Goal: Task Accomplishment & Management: Manage account settings

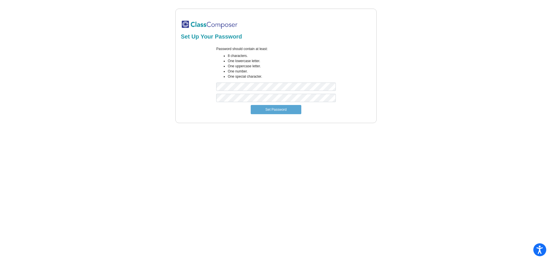
click at [365, 75] on div "Password should contain at least: 8 characters. One lowercase letter. One upper…" at bounding box center [276, 69] width 192 height 47
click at [265, 107] on button "Set Password" at bounding box center [276, 109] width 51 height 9
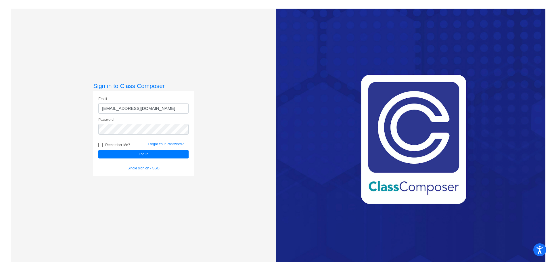
type input "[EMAIL_ADDRESS][DOMAIN_NAME]"
click at [98, 150] on button "Log In" at bounding box center [143, 154] width 90 height 8
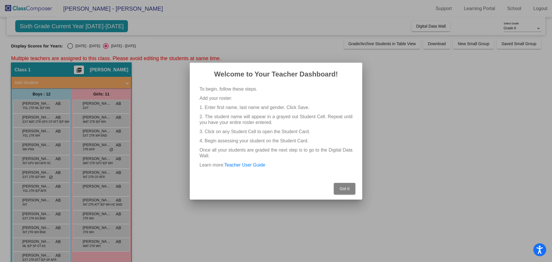
click at [352, 185] on button "Got It" at bounding box center [345, 189] width 22 height 12
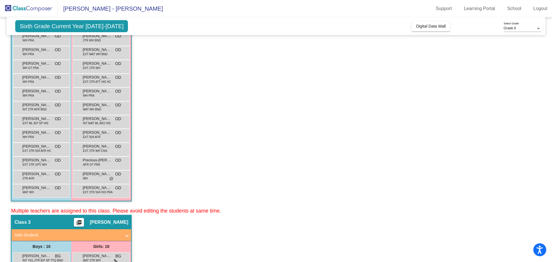
scroll to position [431, 0]
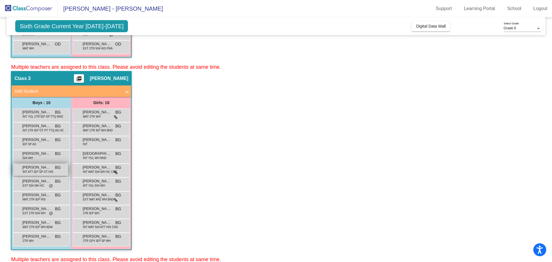
click at [36, 166] on span "[PERSON_NAME]" at bounding box center [36, 168] width 29 height 6
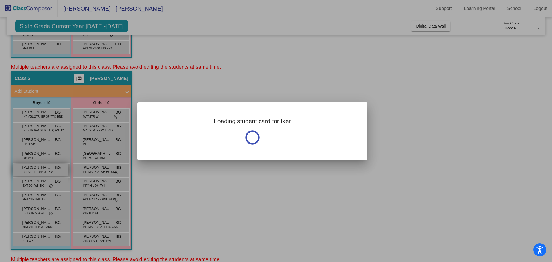
click at [36, 166] on div at bounding box center [276, 131] width 552 height 262
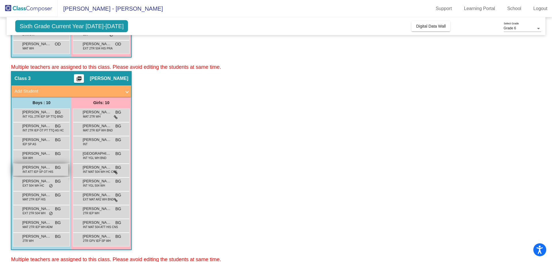
click at [36, 166] on span "[PERSON_NAME]" at bounding box center [36, 168] width 29 height 6
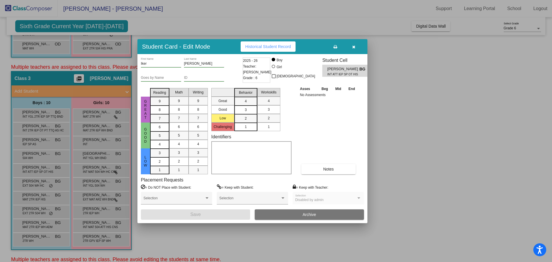
click at [352, 46] on icon "button" at bounding box center [353, 47] width 3 height 4
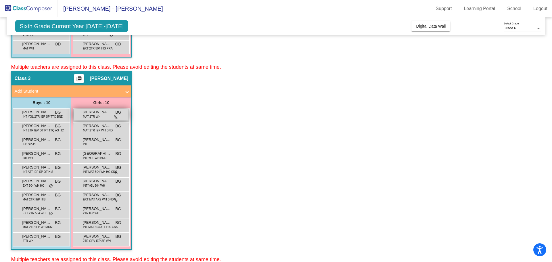
click at [93, 115] on span "MAT 2TR WH" at bounding box center [92, 116] width 18 height 4
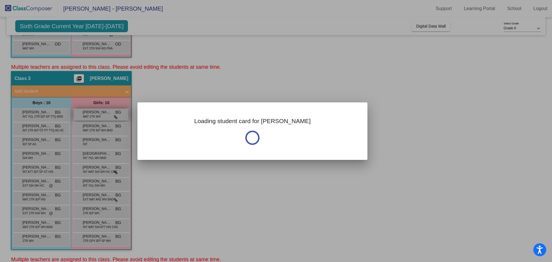
click at [93, 115] on div at bounding box center [276, 131] width 552 height 262
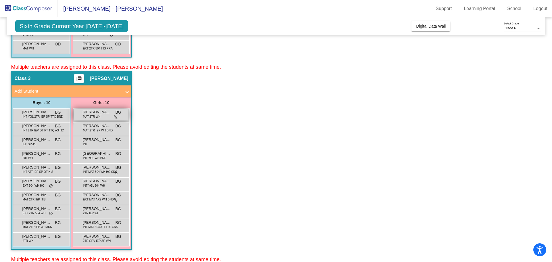
click at [96, 116] on span "MAT 2TR WH" at bounding box center [92, 116] width 18 height 4
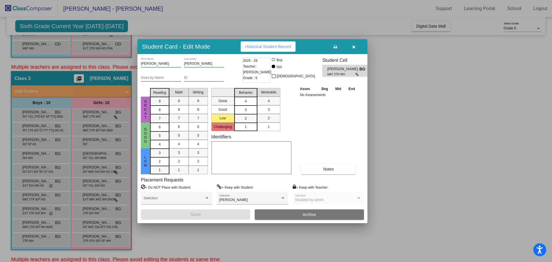
click at [250, 100] on div "4" at bounding box center [245, 101] width 11 height 9
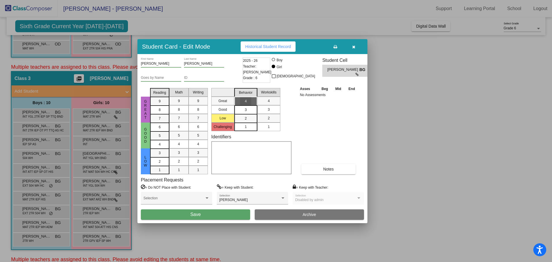
click at [250, 100] on div "4" at bounding box center [245, 101] width 11 height 9
click at [353, 47] on icon "button" at bounding box center [353, 47] width 3 height 4
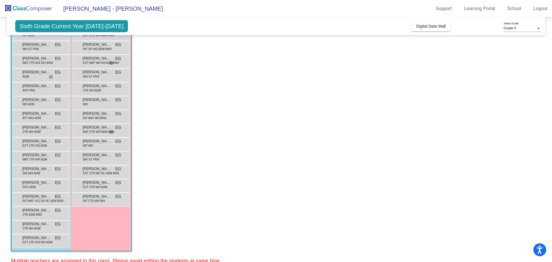
scroll to position [805, 0]
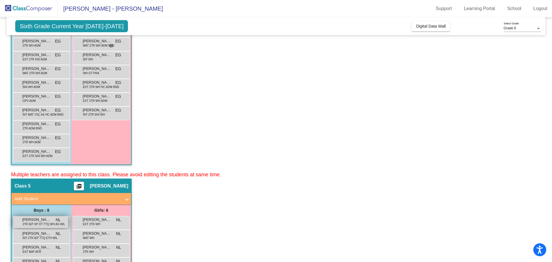
click at [43, 221] on span "[PERSON_NAME]" at bounding box center [36, 220] width 29 height 6
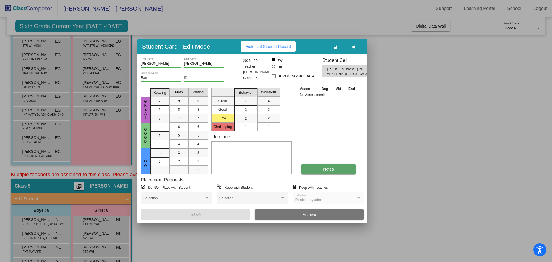
click at [332, 167] on span "Notes" at bounding box center [328, 169] width 11 height 5
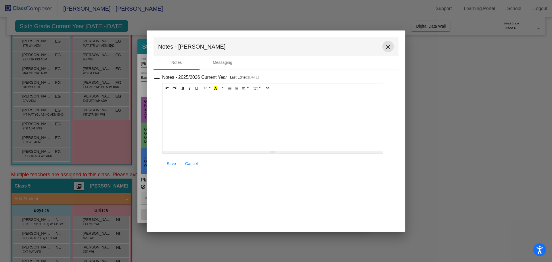
click at [387, 49] on mat-icon "close" at bounding box center [388, 46] width 7 height 7
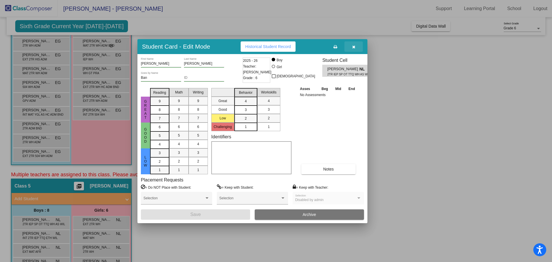
click at [354, 47] on icon "button" at bounding box center [353, 47] width 3 height 4
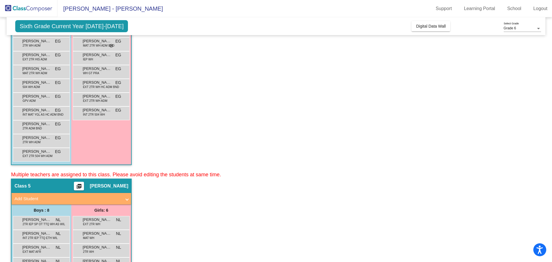
click at [83, 186] on mat-icon "picture_as_pdf" at bounding box center [79, 188] width 7 height 8
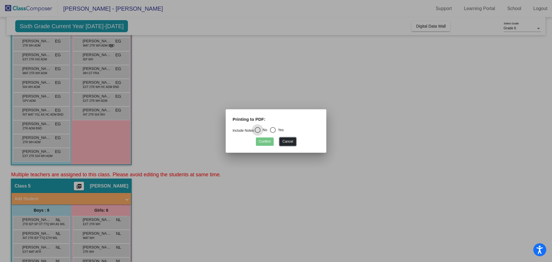
click at [287, 141] on button "Cancel" at bounding box center [288, 142] width 16 height 8
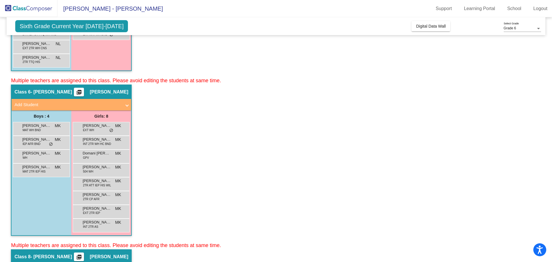
scroll to position [1179, 0]
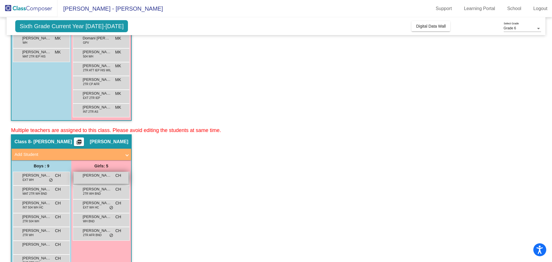
click at [103, 175] on span "[PERSON_NAME]" at bounding box center [97, 176] width 29 height 6
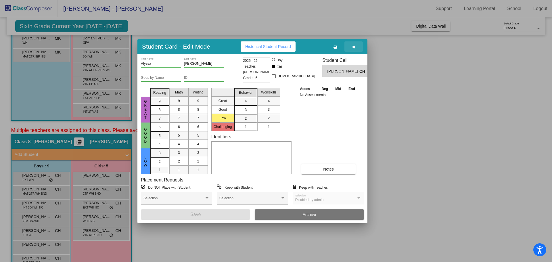
click at [354, 46] on icon "button" at bounding box center [353, 47] width 3 height 4
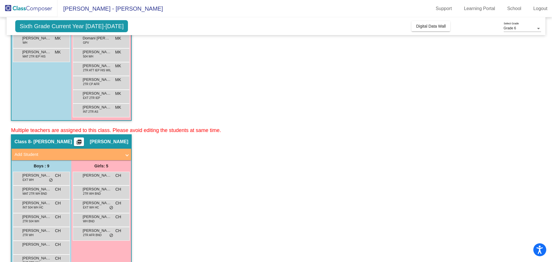
click at [129, 154] on mat-expansion-panel-header "Add Student" at bounding box center [72, 155] width 120 height 12
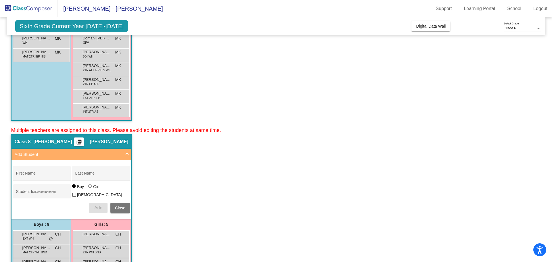
click at [175, 163] on app-classroom "Class 8 - [PERSON_NAME] picture_as_pdf [PERSON_NAME] Add Student First Name Las…" at bounding box center [276, 248] width 530 height 229
click at [26, 233] on span "[PERSON_NAME]" at bounding box center [36, 234] width 29 height 6
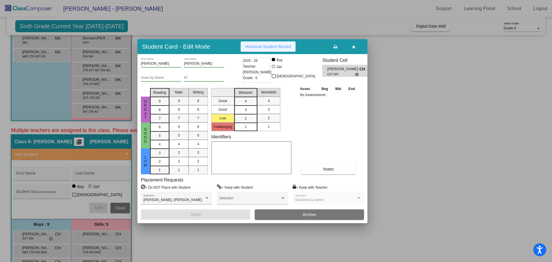
click at [258, 46] on span "Historical Student Record" at bounding box center [268, 46] width 46 height 5
click at [355, 46] on icon "button" at bounding box center [353, 47] width 3 height 4
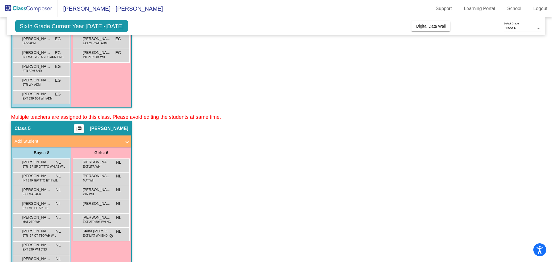
scroll to position [892, 0]
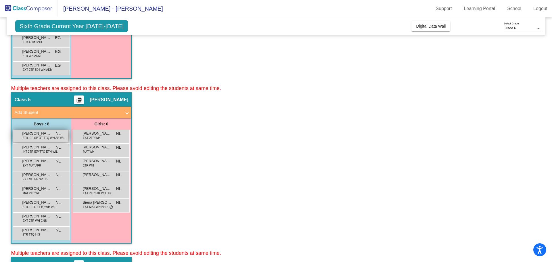
click at [38, 134] on span "[PERSON_NAME]" at bounding box center [36, 134] width 29 height 6
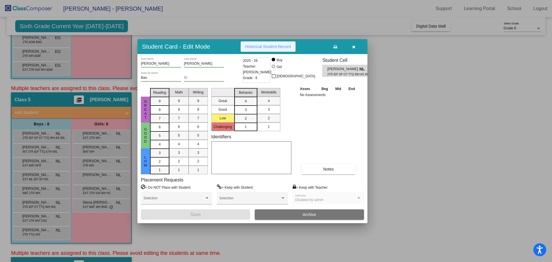
click at [260, 46] on span "Historical Student Record" at bounding box center [268, 46] width 46 height 5
click at [354, 47] on icon "button" at bounding box center [353, 47] width 3 height 4
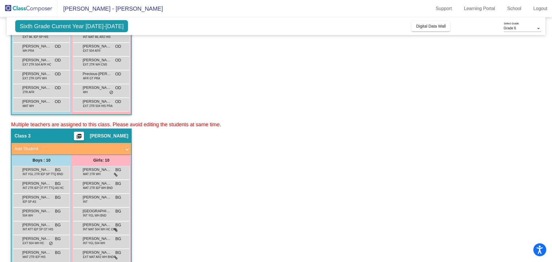
scroll to position [431, 0]
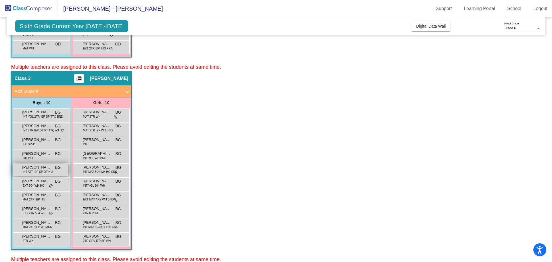
click at [35, 167] on span "[PERSON_NAME]" at bounding box center [36, 168] width 29 height 6
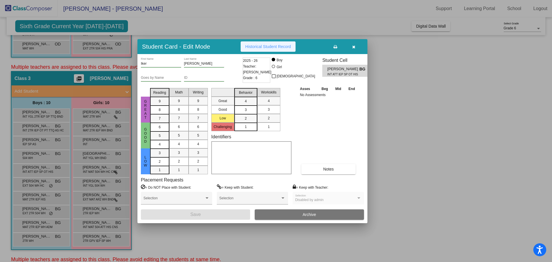
click at [250, 47] on span "Historical Student Record" at bounding box center [268, 46] width 46 height 5
click at [352, 47] on button "button" at bounding box center [354, 46] width 18 height 10
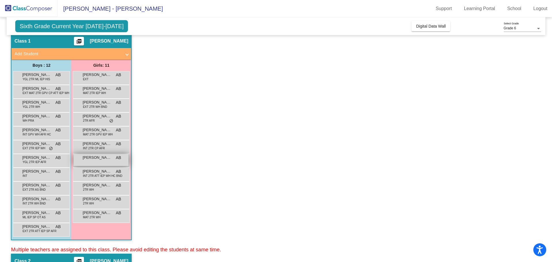
scroll to position [0, 0]
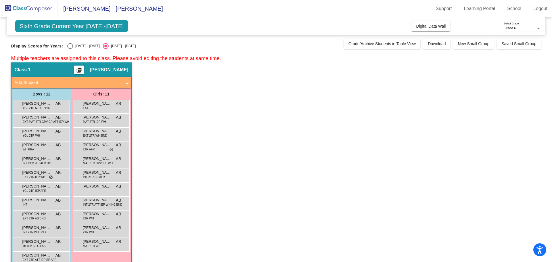
click at [70, 44] on div "Select an option" at bounding box center [70, 46] width 6 height 6
click at [70, 49] on input "[DATE] - [DATE]" at bounding box center [70, 49] width 0 height 0
radio input "true"
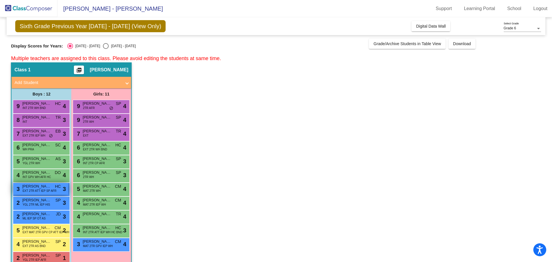
click at [33, 190] on span "EXT 2TR ATT IEP SP AFR" at bounding box center [39, 191] width 34 height 4
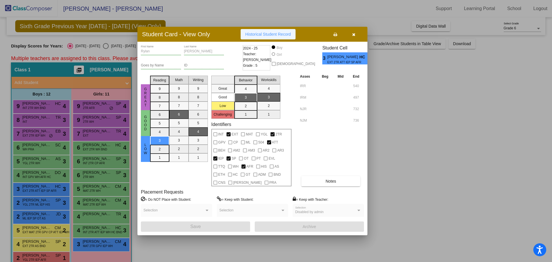
click at [258, 36] on span "Historical Student Record" at bounding box center [268, 34] width 46 height 5
click at [353, 34] on icon "button" at bounding box center [353, 35] width 3 height 4
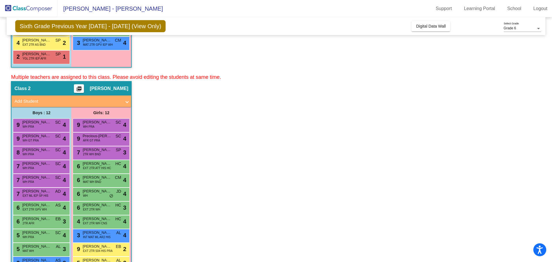
scroll to position [230, 0]
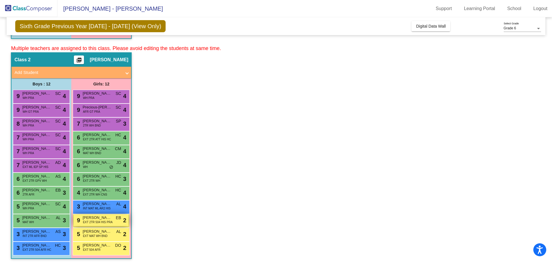
click at [96, 221] on span "EXT 2TR 504 HIS PRA" at bounding box center [98, 222] width 30 height 4
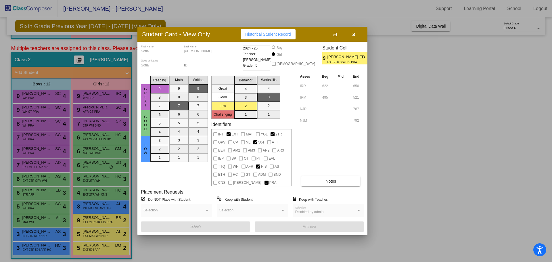
click at [269, 34] on span "Historical Student Record" at bounding box center [268, 34] width 46 height 5
click at [355, 34] on icon "button" at bounding box center [353, 35] width 3 height 4
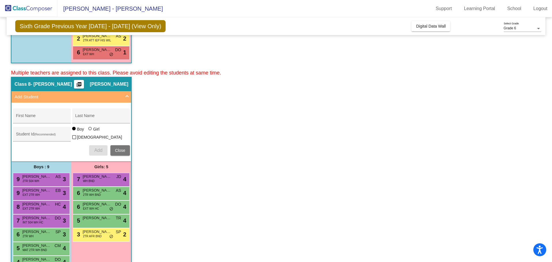
scroll to position [1294, 0]
